Goal: Find specific page/section: Find specific page/section

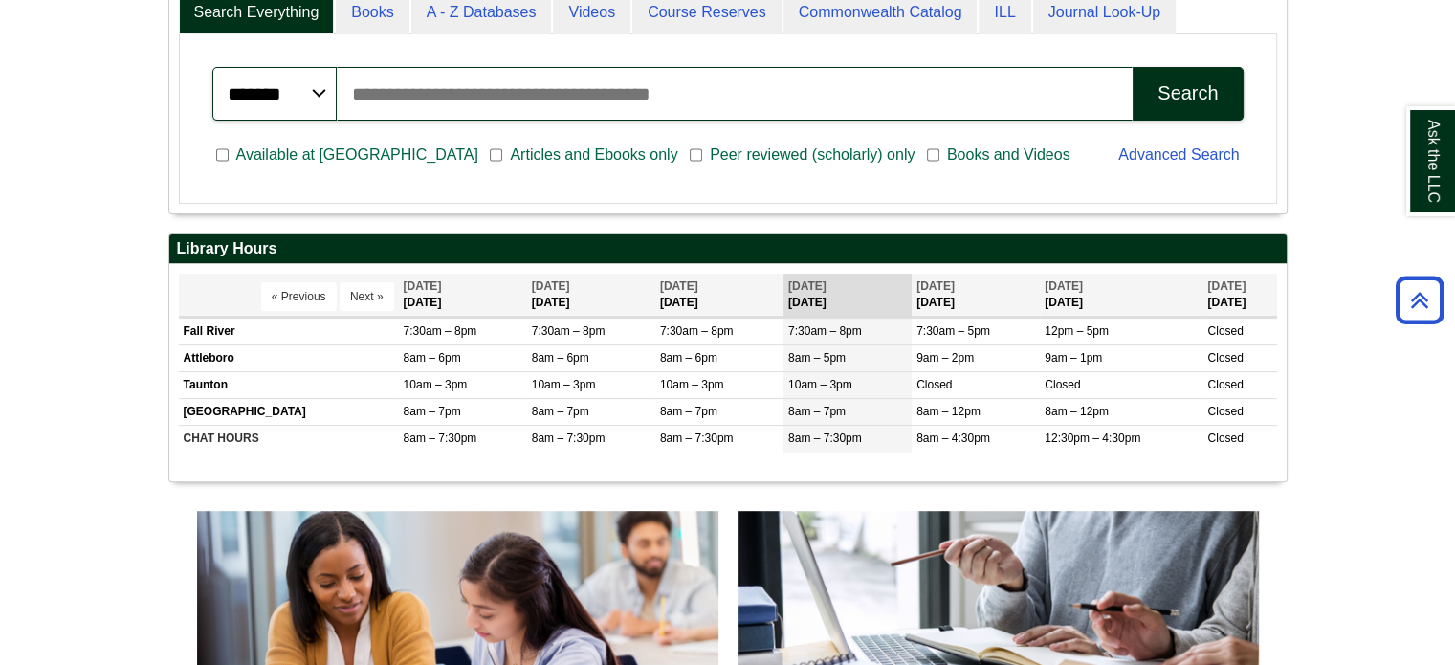
scroll to position [1128, 0]
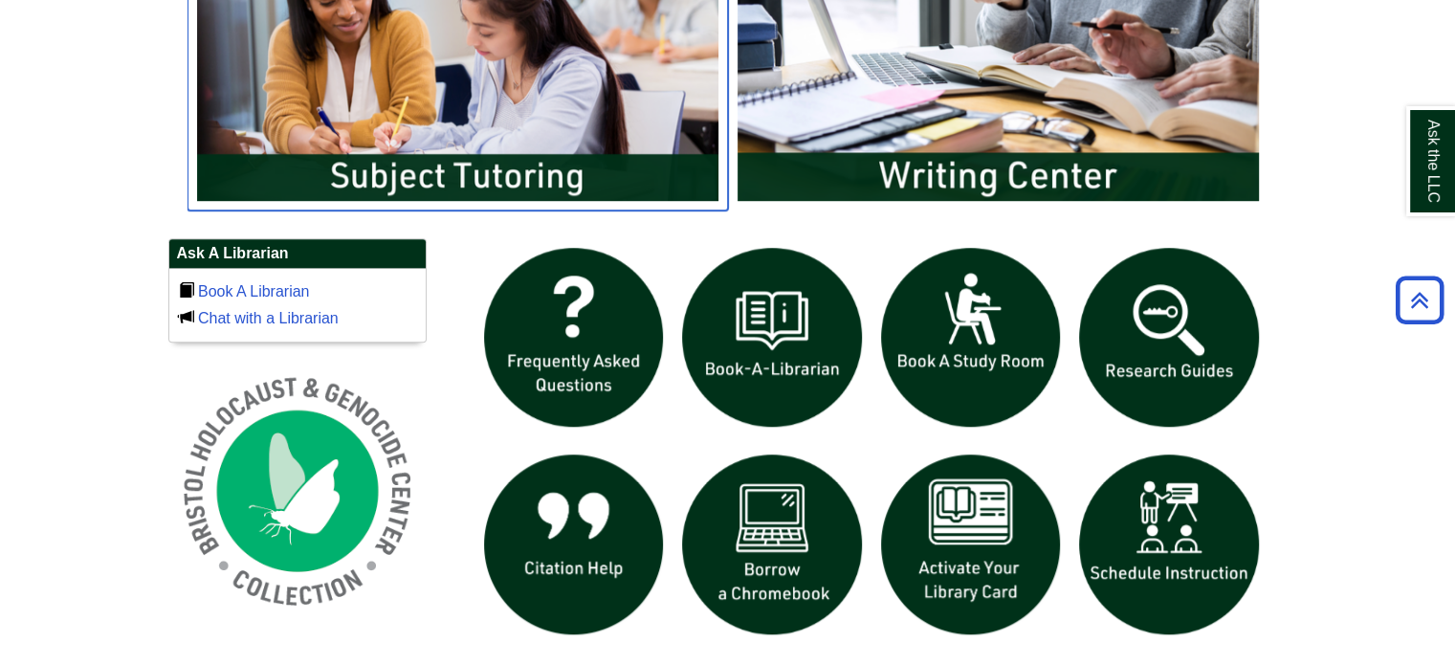
click at [576, 89] on img "slideshow" at bounding box center [457, 65] width 540 height 291
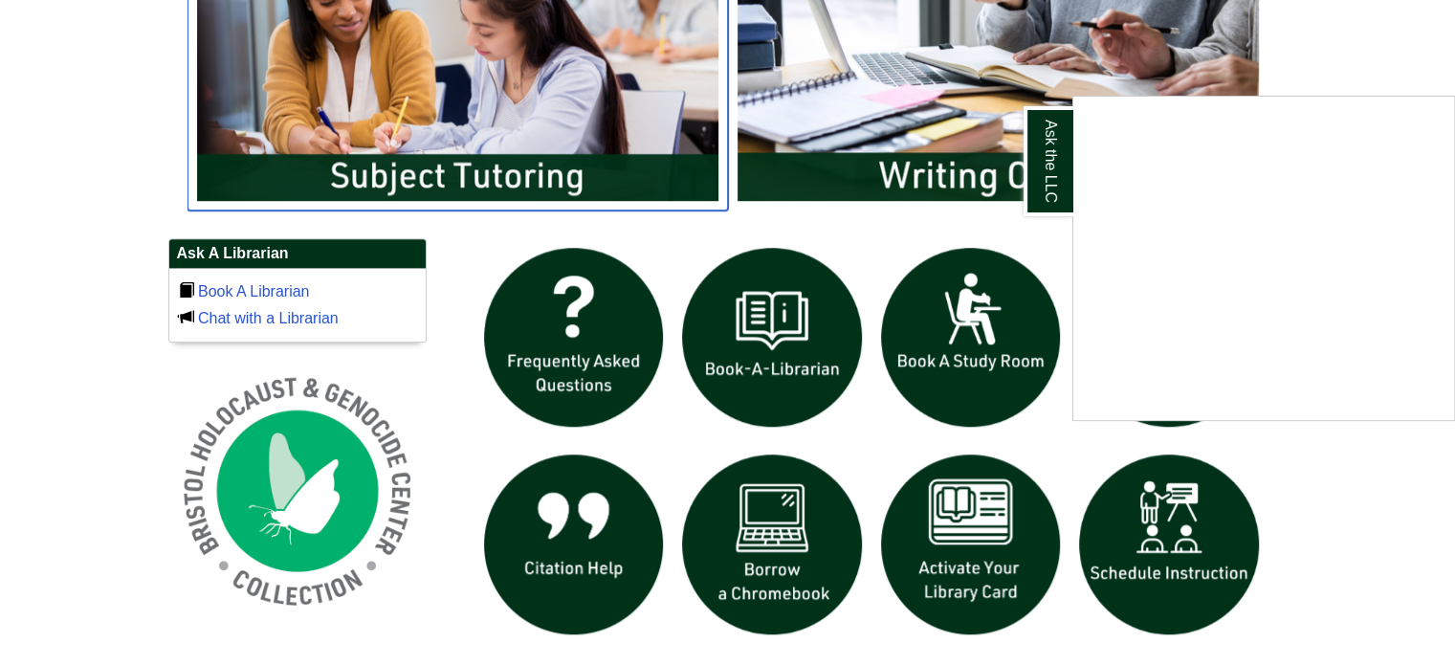
scroll to position [1126, 0]
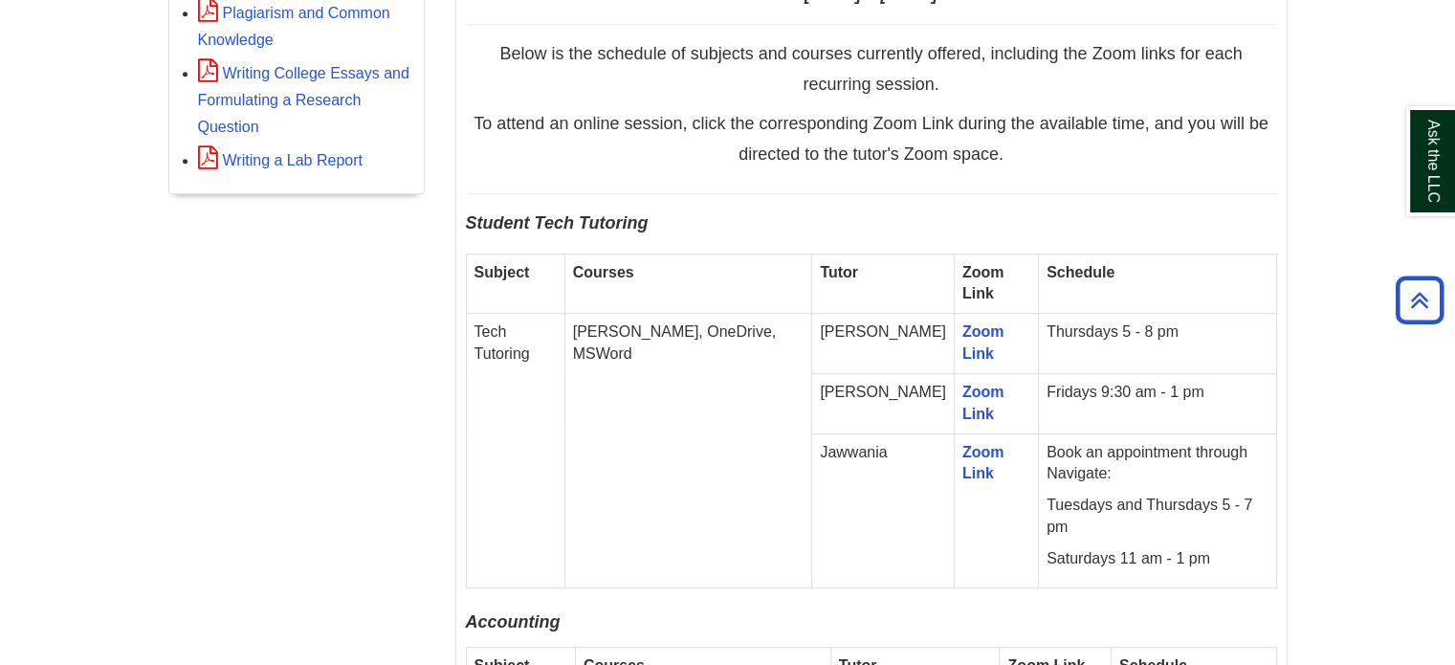
scroll to position [1033, 0]
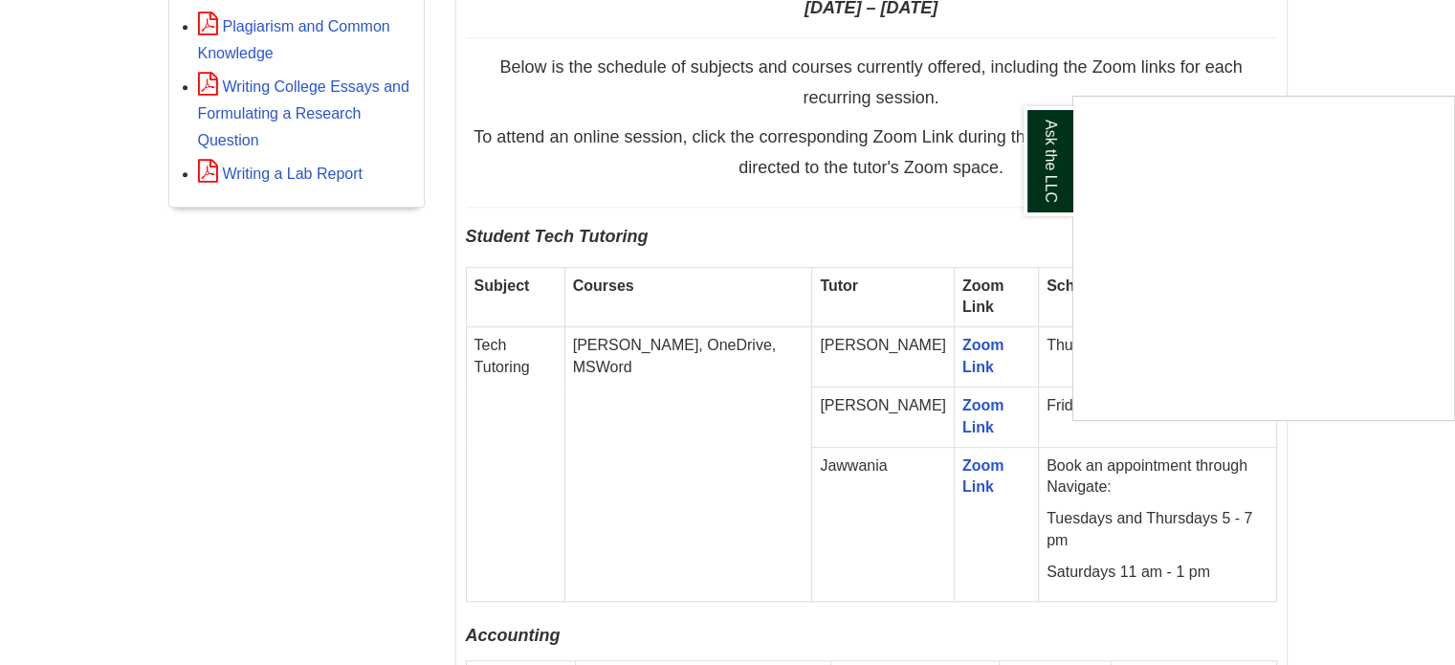
click at [1319, 513] on div "Ask the LLC" at bounding box center [727, 332] width 1455 height 665
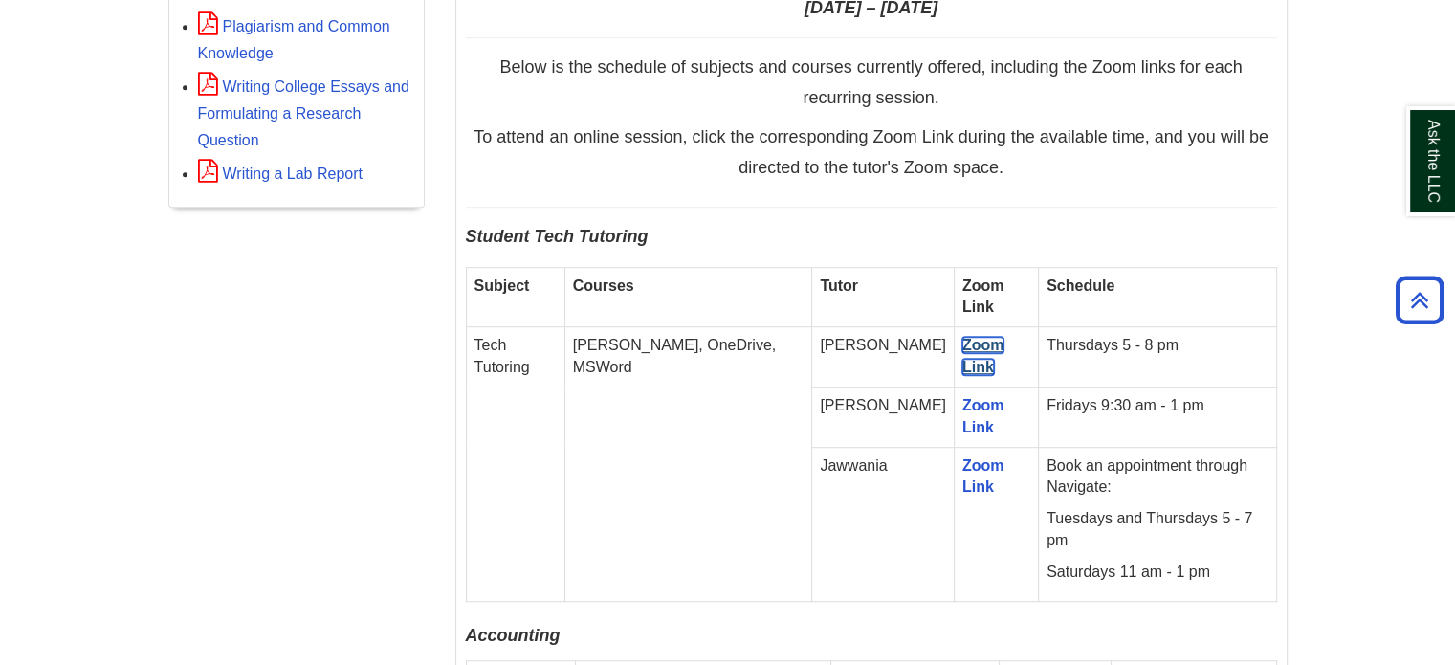
click at [962, 340] on link "Zoom Link" at bounding box center [983, 356] width 42 height 38
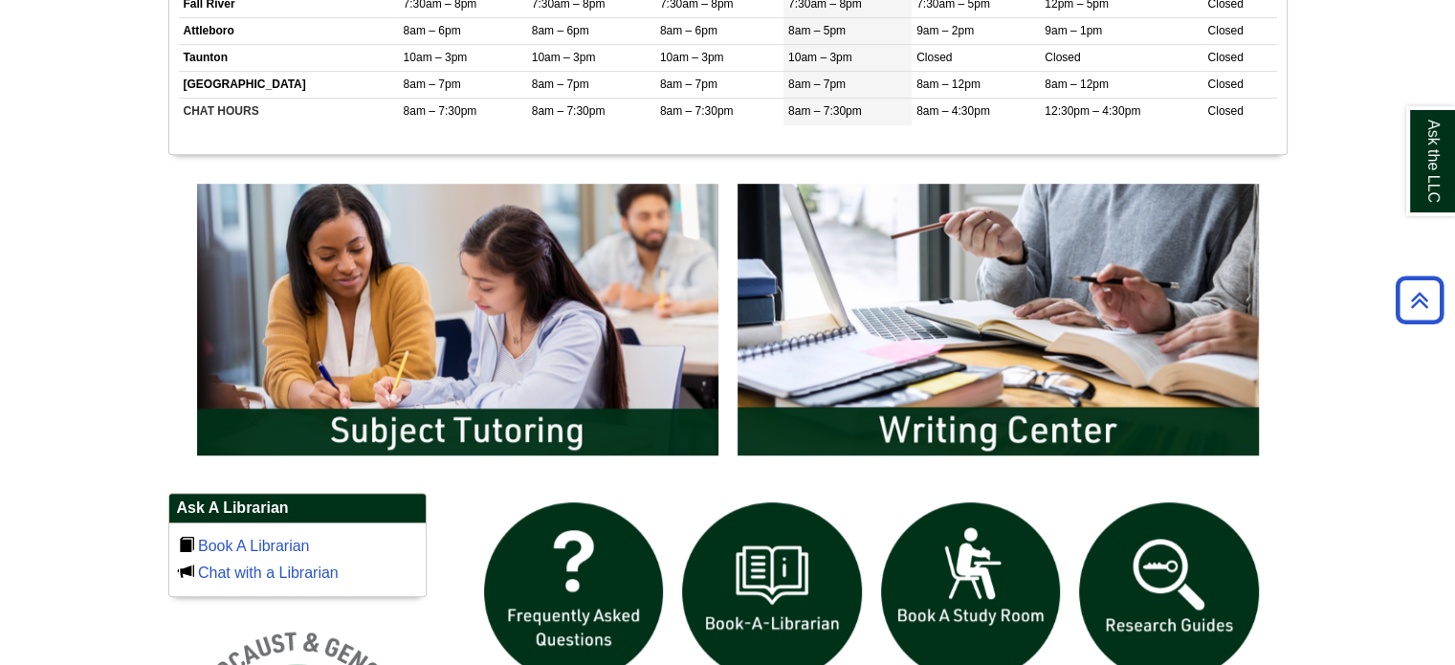
scroll to position [879, 0]
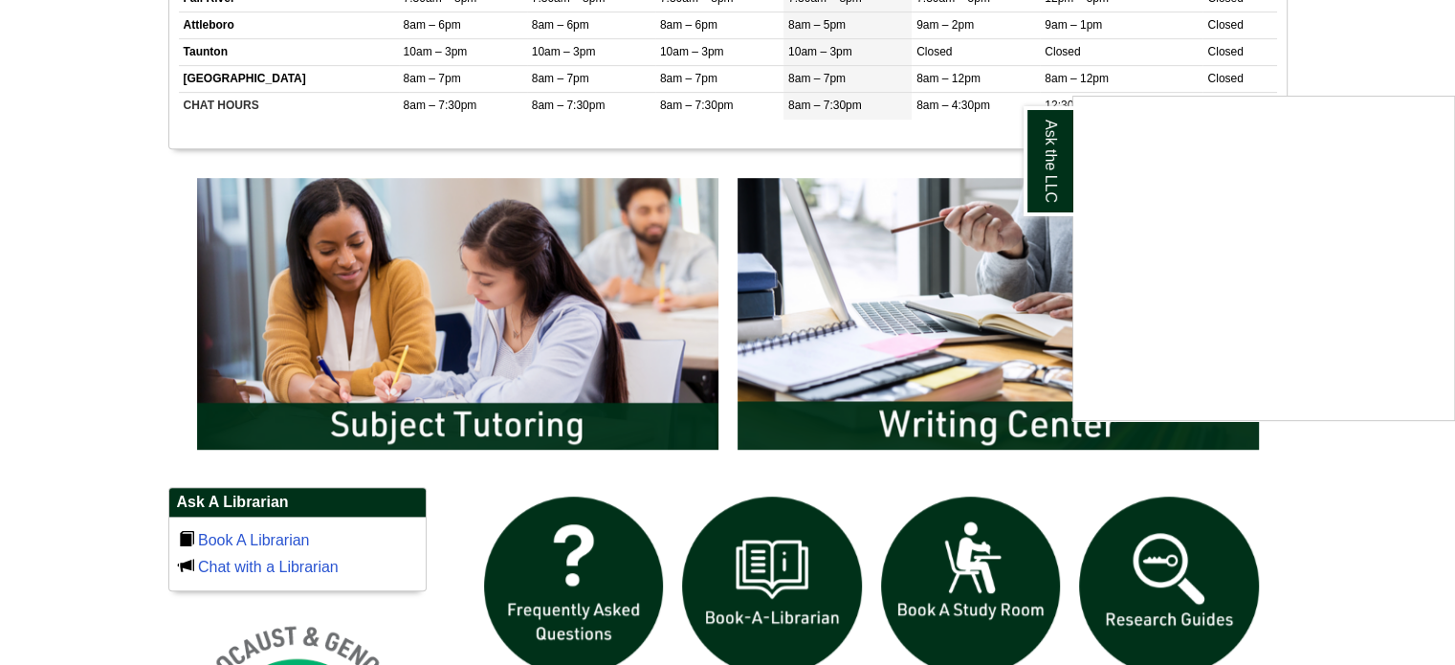
click at [436, 327] on div "Ask the LLC" at bounding box center [727, 332] width 1455 height 665
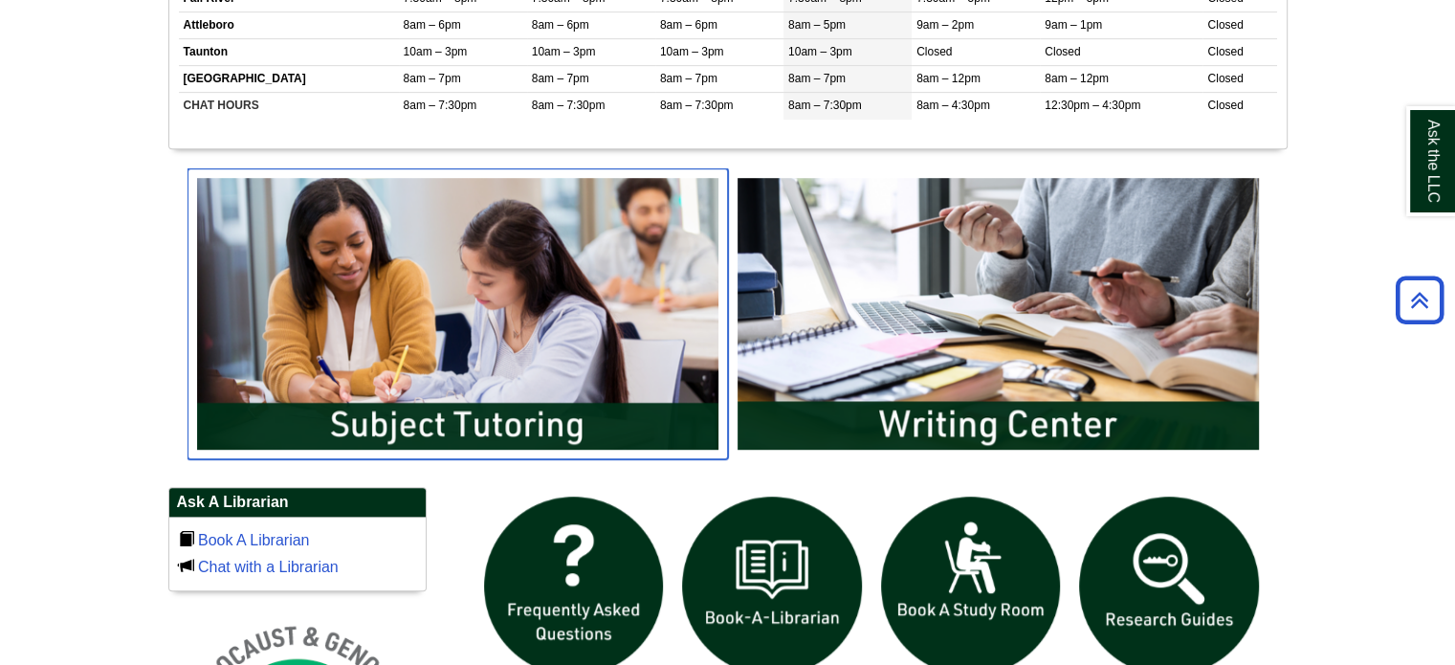
click at [488, 420] on img "slideshow" at bounding box center [457, 313] width 540 height 291
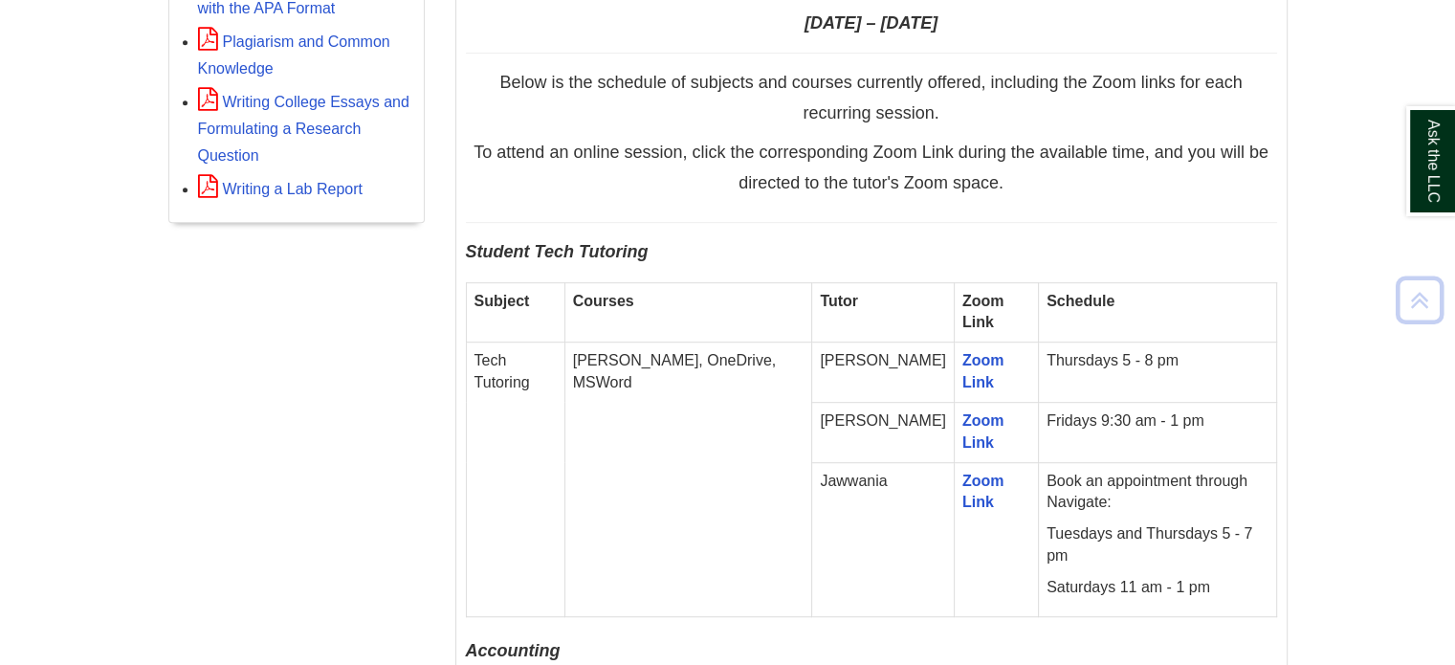
scroll to position [1075, 0]
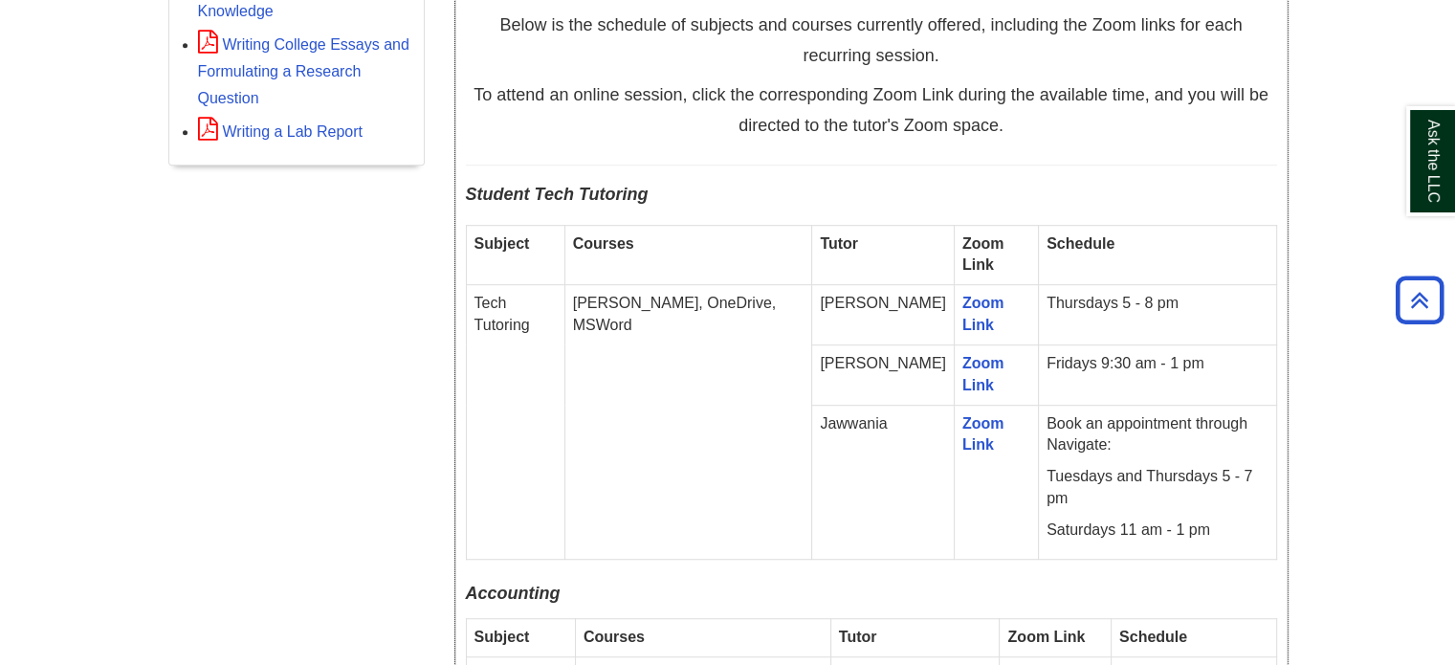
click at [954, 307] on td "Zoom Link" at bounding box center [996, 315] width 84 height 60
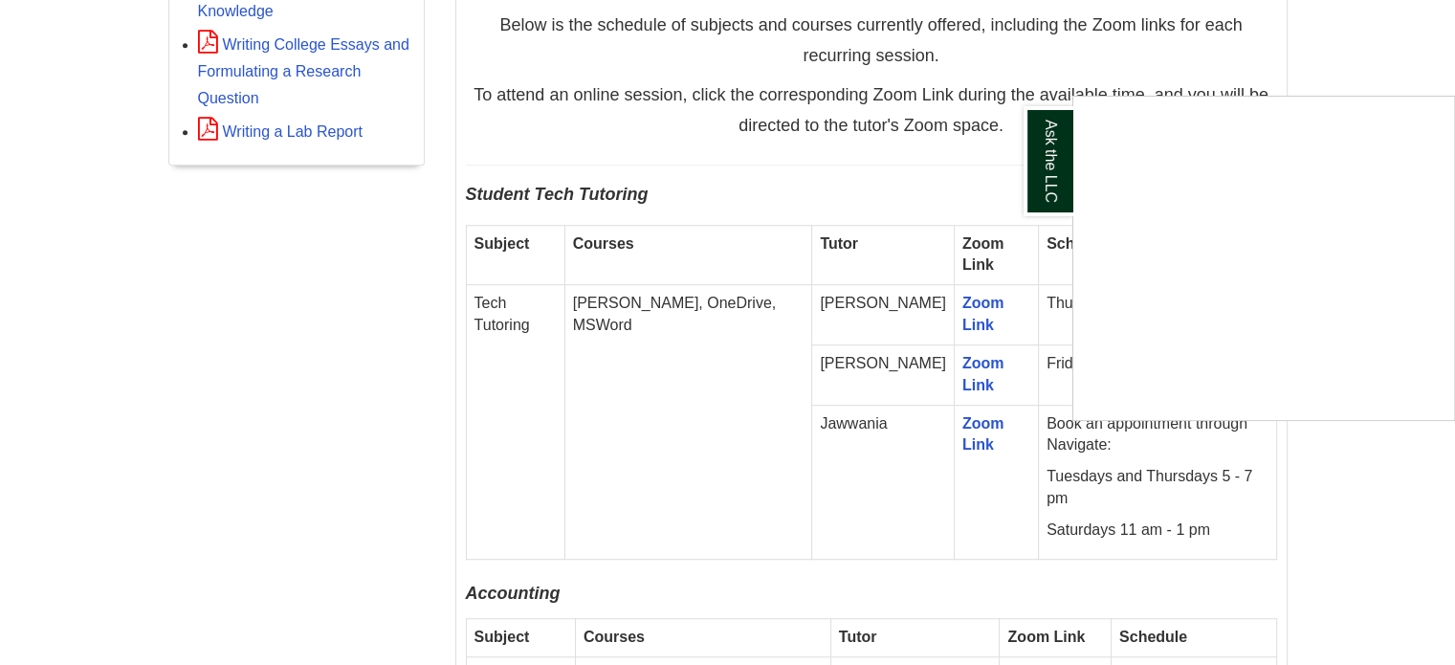
click at [1354, 72] on div "Ask the LLC" at bounding box center [727, 332] width 1455 height 665
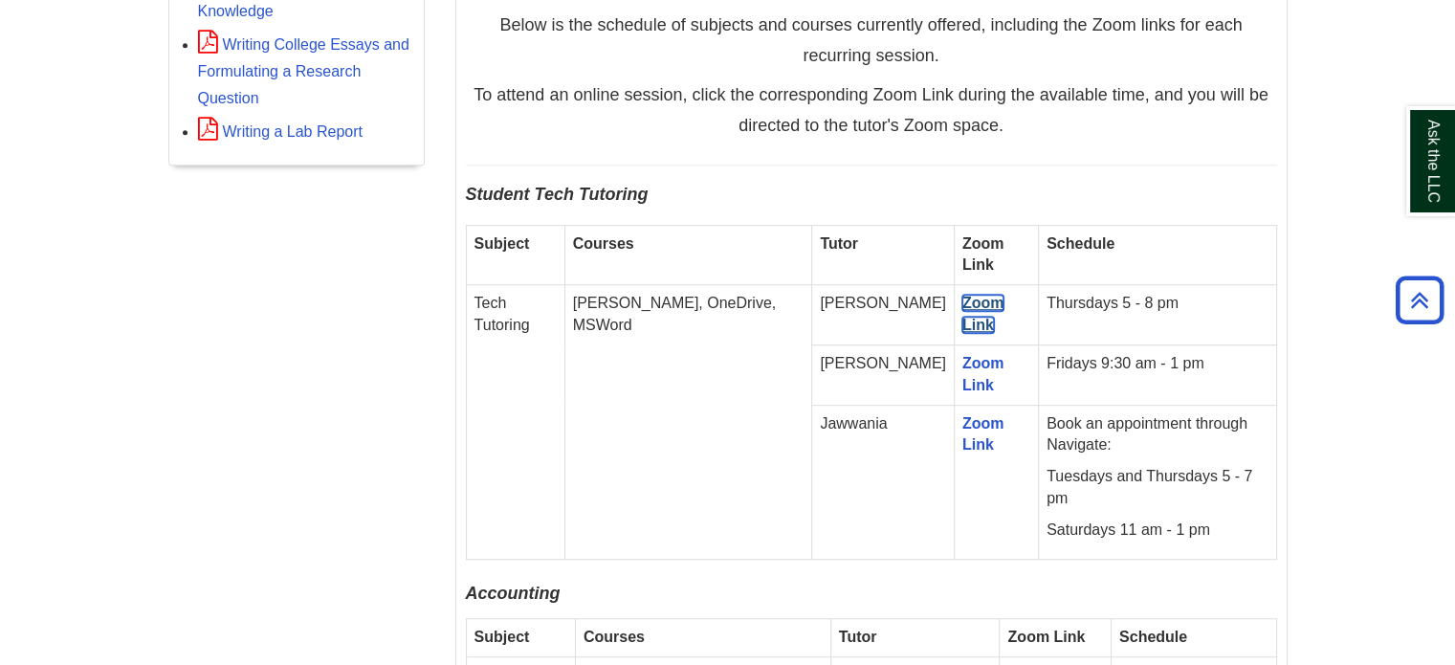
click at [962, 298] on link "Zoom Link" at bounding box center [983, 314] width 42 height 38
